Goal: Task Accomplishment & Management: Manage account settings

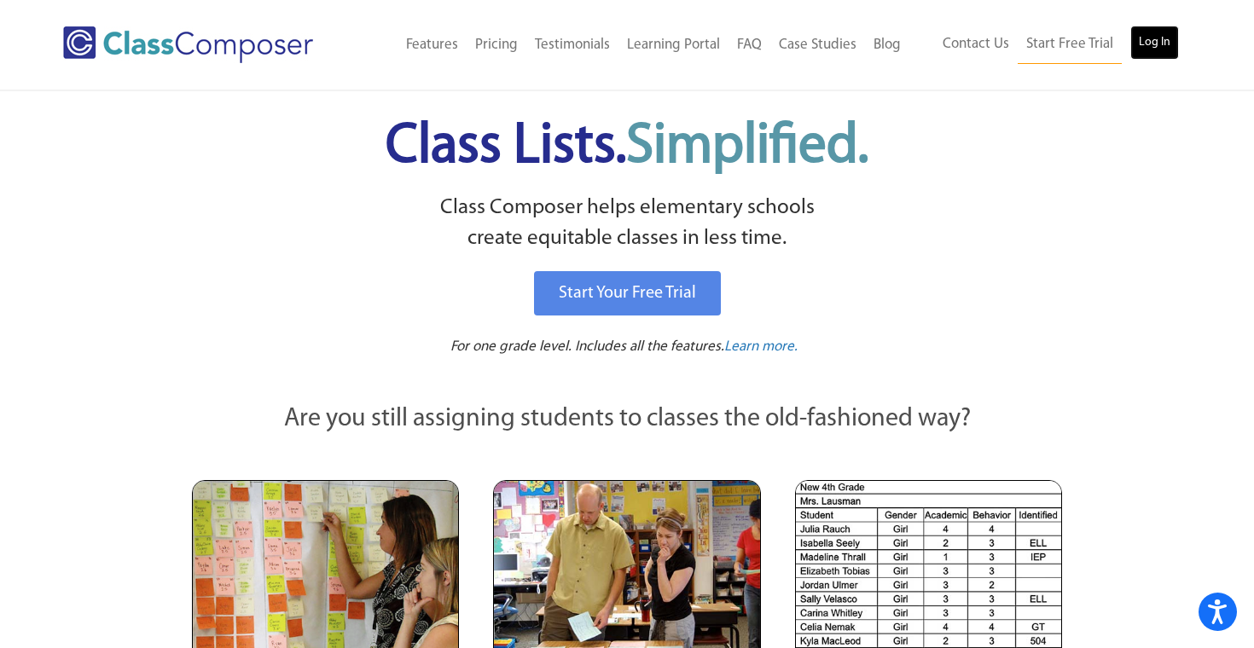
click at [1143, 49] on link "Log In" at bounding box center [1154, 43] width 49 height 34
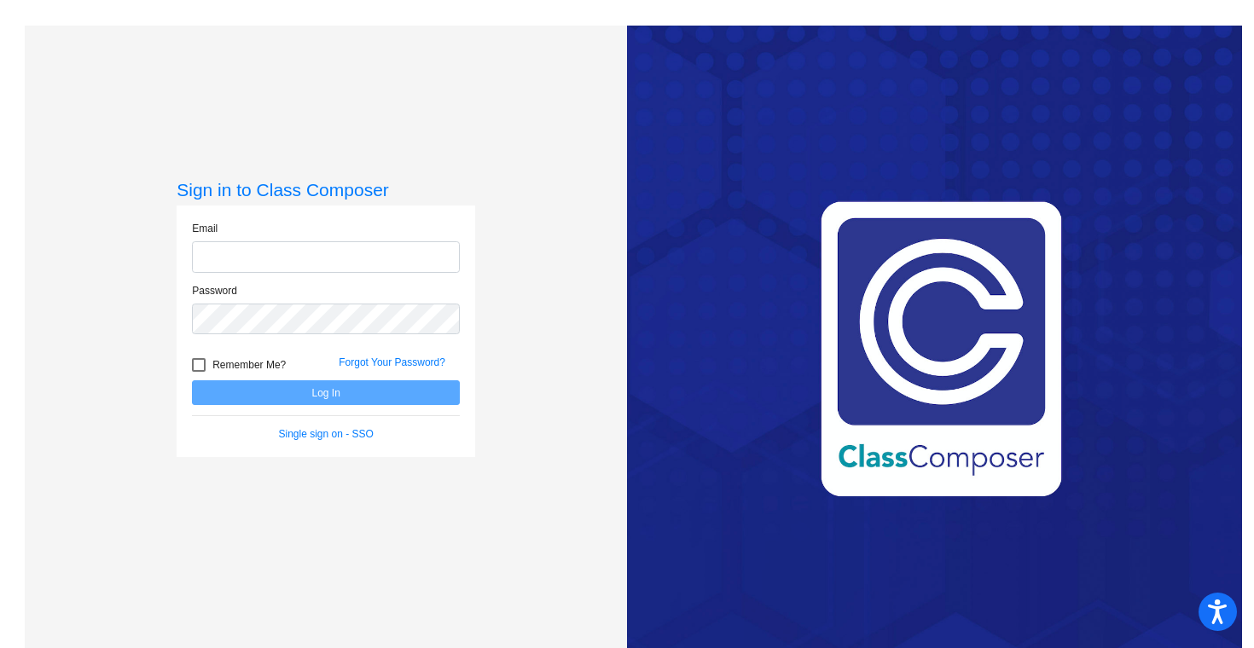
type input "[EMAIL_ADDRESS][DOMAIN_NAME]"
click at [291, 408] on form "Email pcooper@orangecsd.org Password Remember Me? Forgot Your Password? Log In …" at bounding box center [326, 331] width 268 height 221
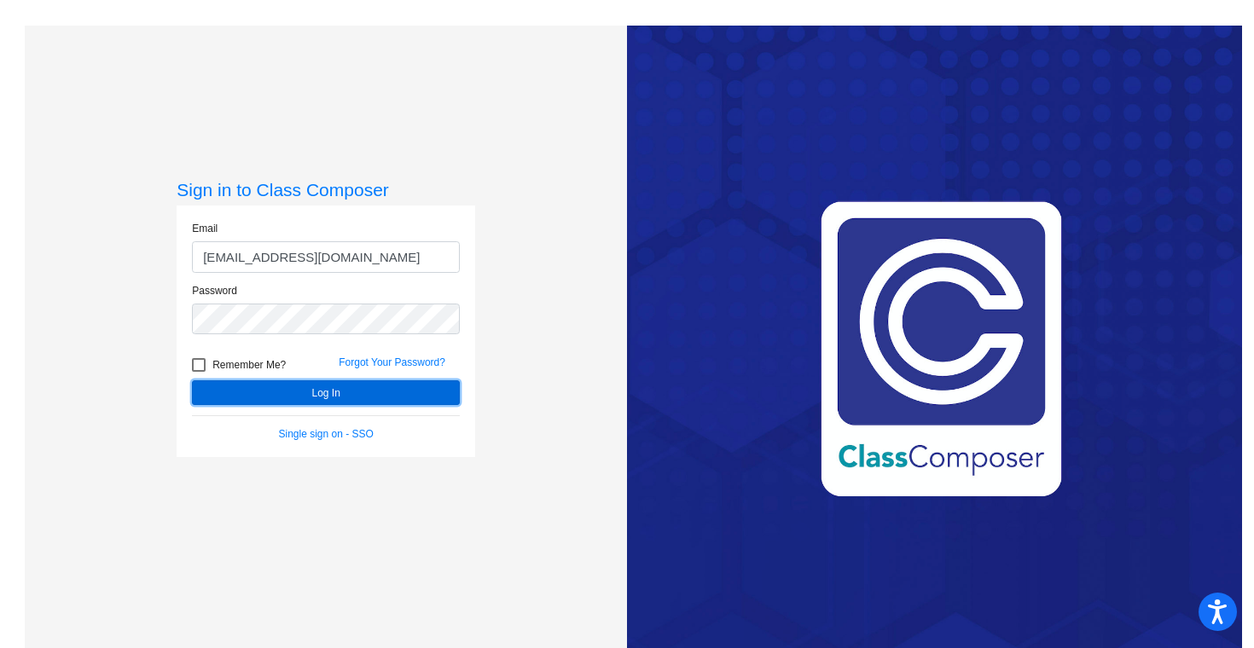
click at [294, 390] on button "Log In" at bounding box center [326, 392] width 268 height 25
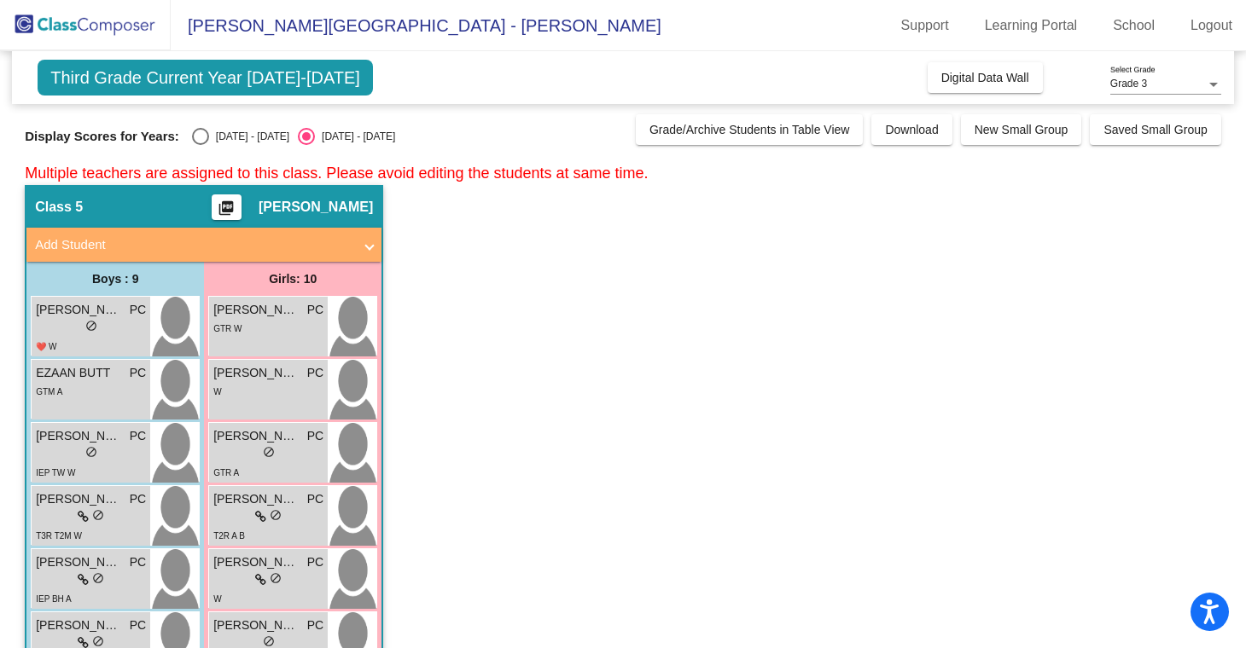
click at [1223, 44] on mat-toolbar "Moreland Hills Elementary School - Patty Support Learning Portal School Logout" at bounding box center [623, 25] width 1246 height 51
click at [1219, 32] on link "Logout" at bounding box center [1210, 25] width 69 height 27
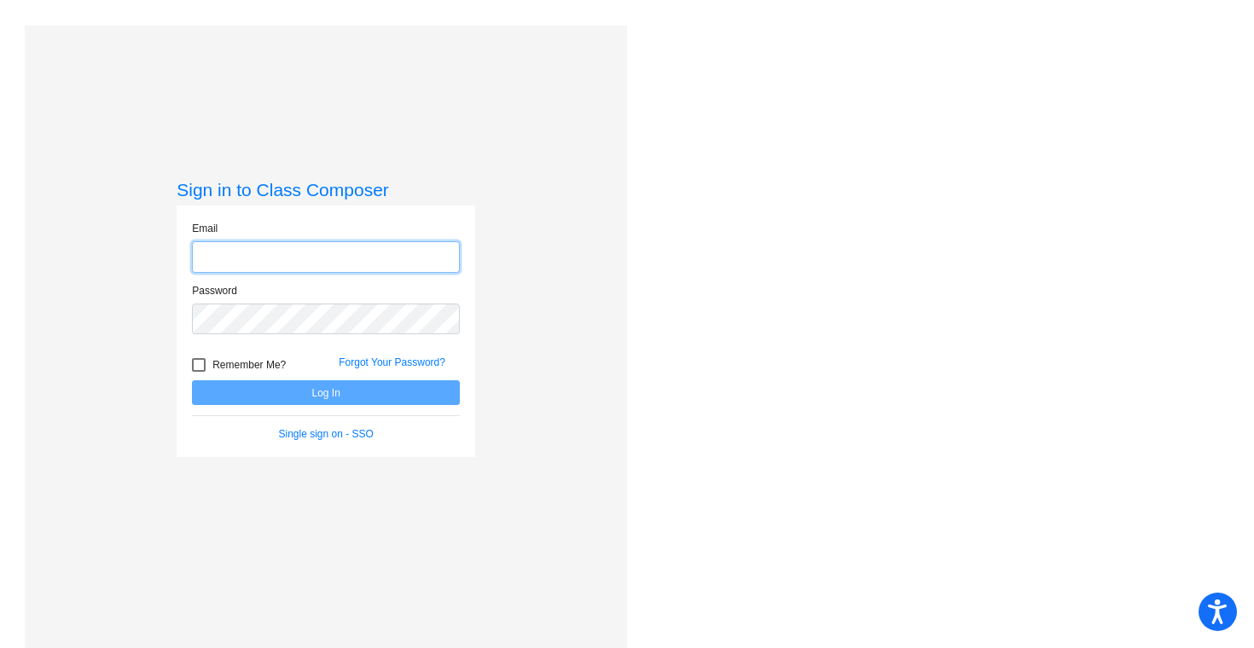
type input "pcooper@orangecsd.org"
